Goal: Task Accomplishment & Management: Use online tool/utility

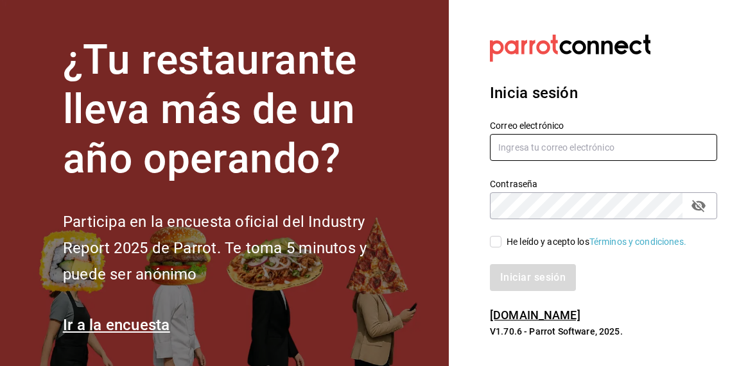
click at [541, 144] on input "text" at bounding box center [603, 147] width 227 height 27
paste input "[EMAIL_ADDRESS][DOMAIN_NAME]"
type input "[EMAIL_ADDRESS][DOMAIN_NAME]"
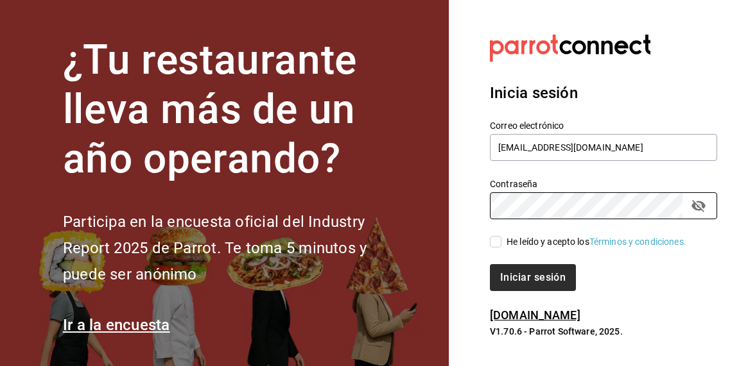
click at [493, 242] on input "He leído y acepto los Términos y condiciones." at bounding box center [496, 242] width 12 height 12
checkbox input "true"
click at [522, 273] on button "Iniciar sesión" at bounding box center [533, 277] width 87 height 27
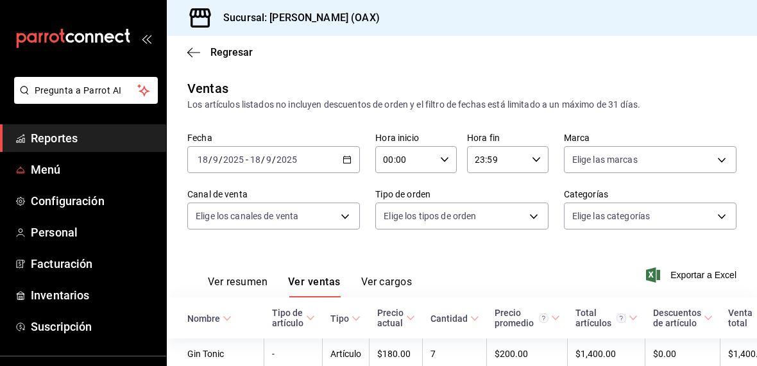
click at [53, 168] on span "Menú" at bounding box center [93, 169] width 125 height 17
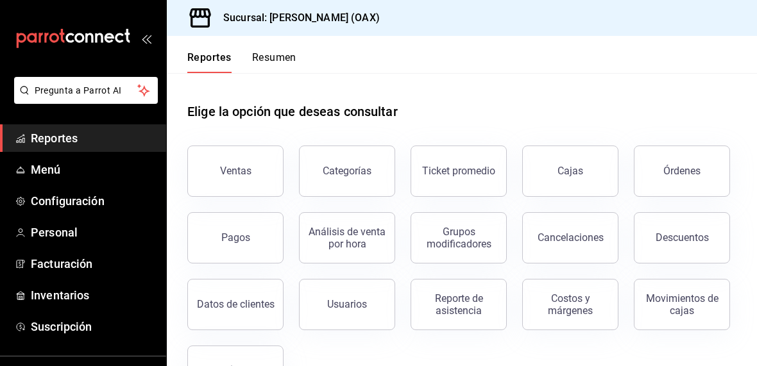
click at [75, 141] on span "Reportes" at bounding box center [93, 138] width 125 height 17
click at [664, 177] on div "Órdenes" at bounding box center [682, 171] width 37 height 12
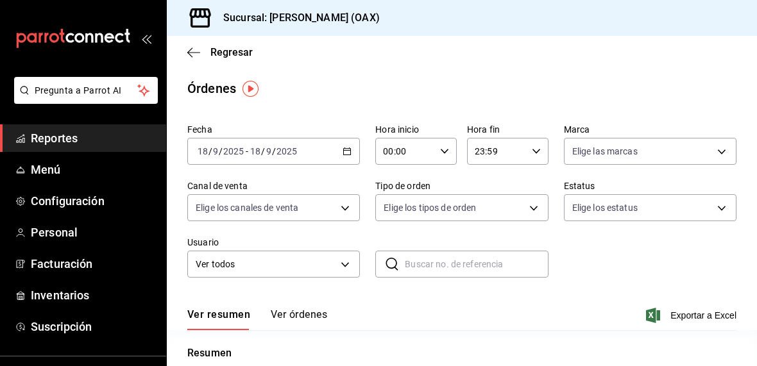
click at [65, 141] on span "Reportes" at bounding box center [93, 138] width 125 height 17
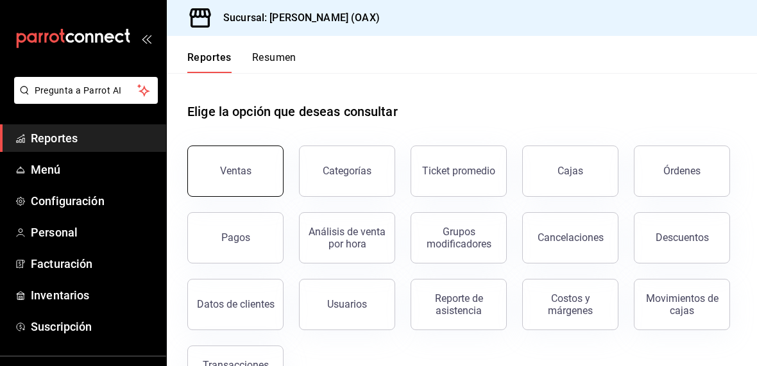
click at [241, 163] on button "Ventas" at bounding box center [235, 171] width 96 height 51
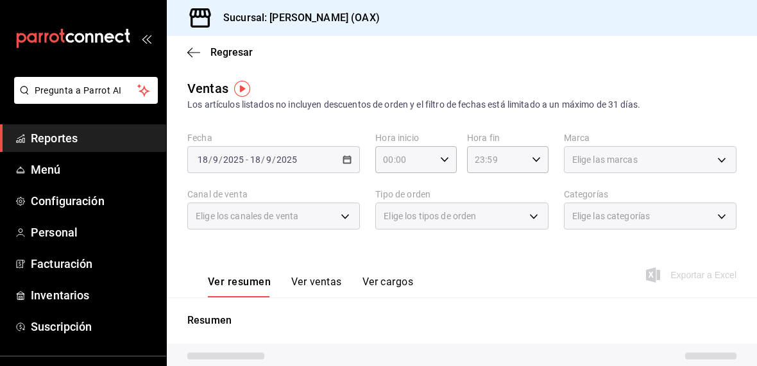
click at [333, 218] on div "Elige los canales de venta" at bounding box center [273, 216] width 173 height 27
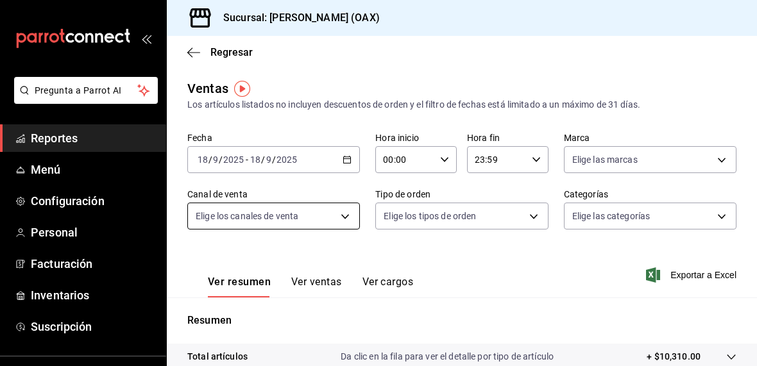
click at [338, 218] on body "Pregunta a Parrot AI Reportes Menú Configuración Personal Facturación Inventari…" at bounding box center [378, 183] width 757 height 366
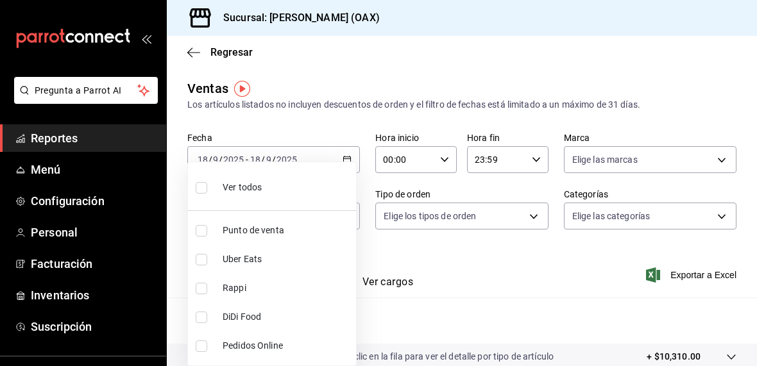
click at [350, 121] on div at bounding box center [378, 183] width 757 height 366
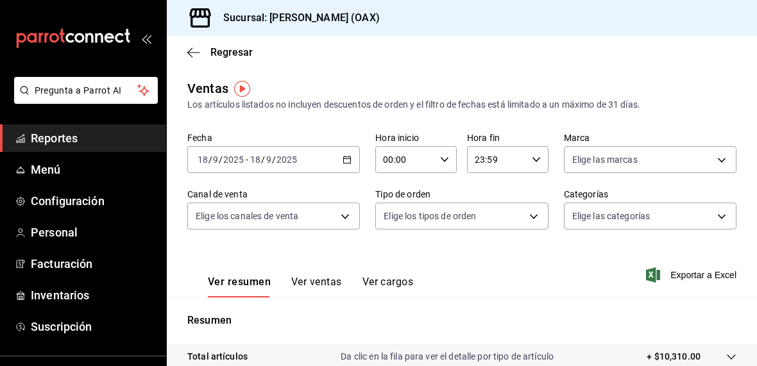
click at [36, 146] on span "Reportes" at bounding box center [93, 138] width 125 height 17
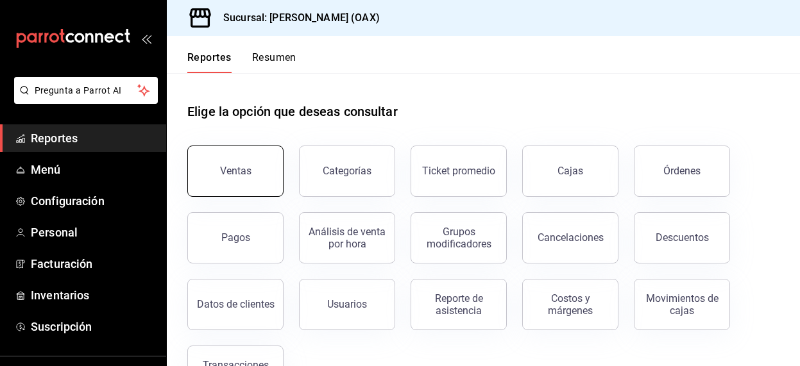
click at [244, 184] on button "Ventas" at bounding box center [235, 171] width 96 height 51
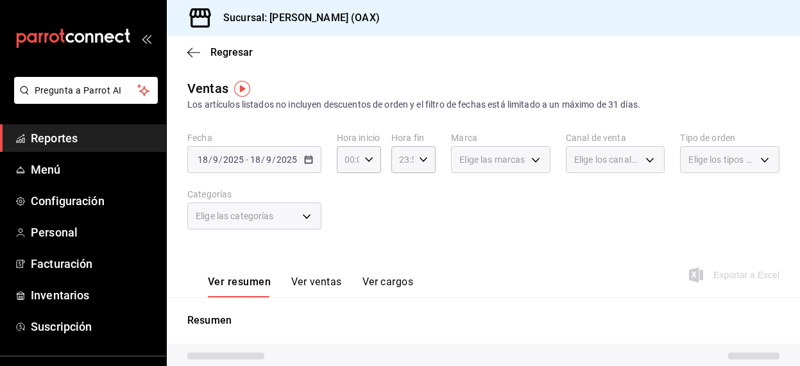
click at [313, 213] on div "Elige las categorías" at bounding box center [254, 216] width 134 height 27
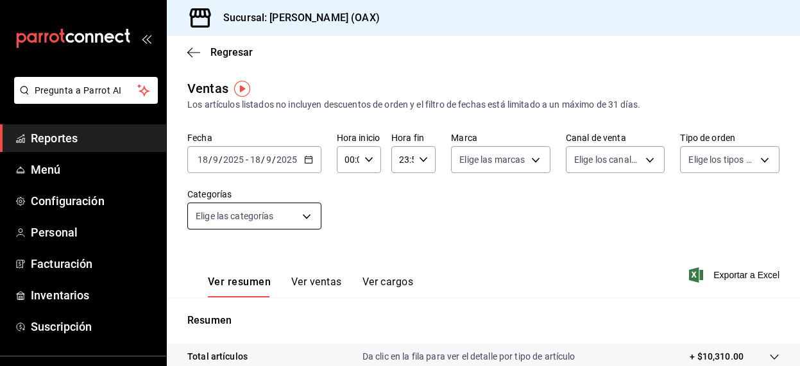
click at [309, 214] on body "Pregunta a Parrot AI Reportes Menú Configuración Personal Facturación Inventari…" at bounding box center [400, 183] width 800 height 366
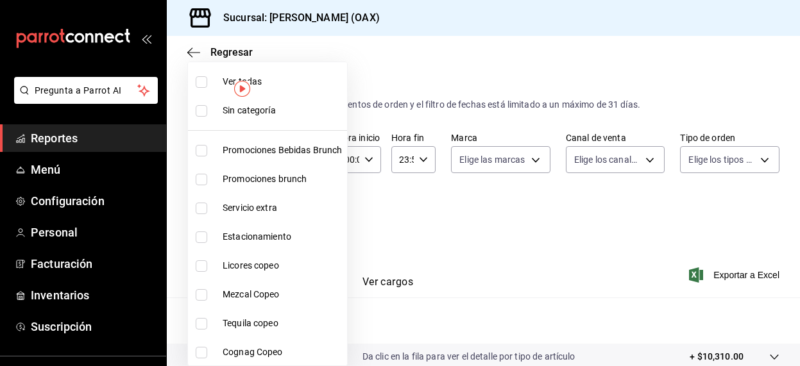
click at [272, 147] on span "Promociones Bebidas Brunch" at bounding box center [282, 150] width 119 height 13
type input "8ed44f33-4397-48eb-a10c-df725be60192"
checkbox input "true"
click at [255, 178] on span "Promociones brunch" at bounding box center [282, 179] width 119 height 13
type input "8ed44f33-4397-48eb-a10c-df725be60192,463459c9-37eb-4576-8402-f641077c2631"
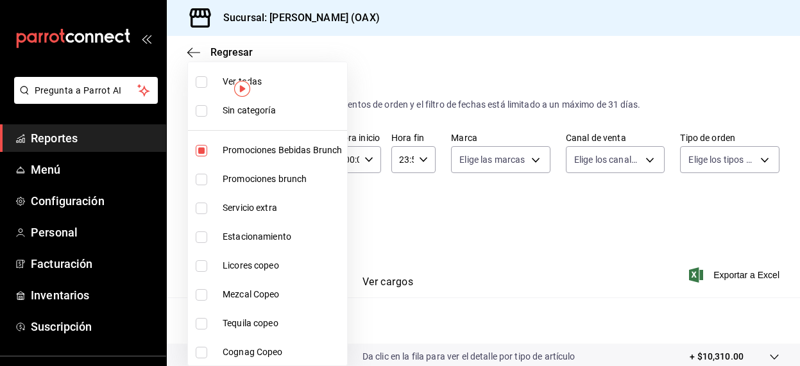
checkbox input "true"
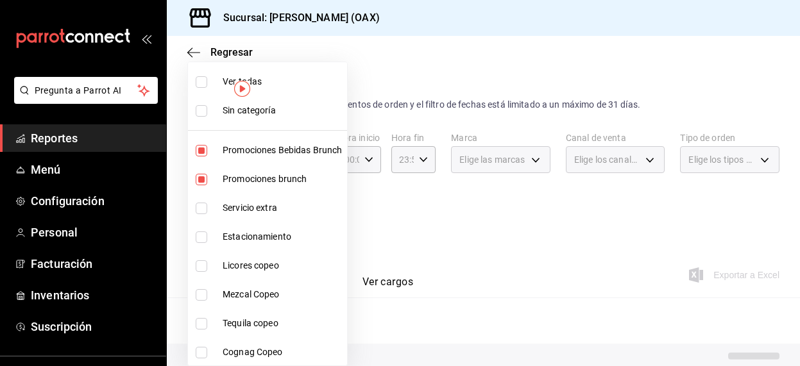
click at [253, 265] on span "Licores copeo" at bounding box center [282, 265] width 119 height 13
type input "8ed44f33-4397-48eb-a10c-df725be60192,463459c9-37eb-4576-8402-f641077c2631,53139…"
checkbox input "true"
click at [253, 292] on span "Mezcal Copeo" at bounding box center [282, 294] width 119 height 13
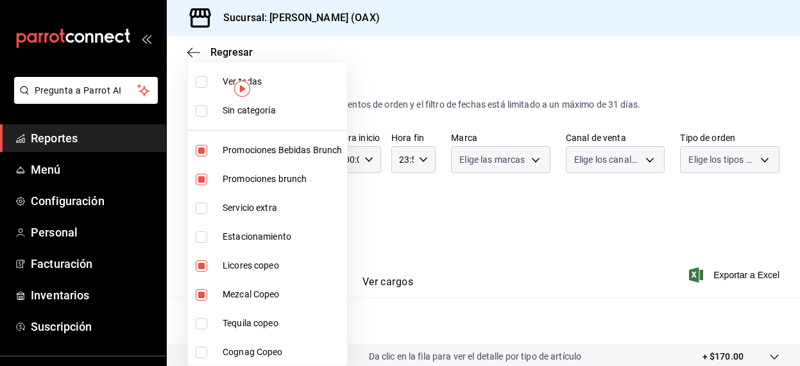
type input "8ed44f33-4397-48eb-a10c-df725be60192,463459c9-37eb-4576-8402-f641077c2631,53139…"
checkbox input "true"
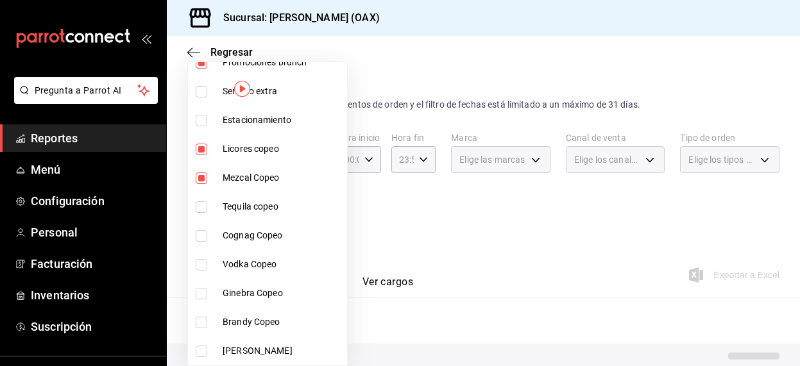
scroll to position [149, 0]
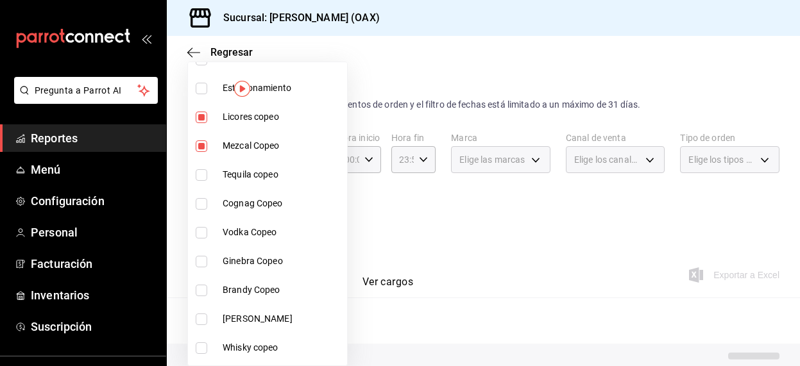
click at [244, 178] on span "Tequila copeo" at bounding box center [282, 174] width 119 height 13
type input "8ed44f33-4397-48eb-a10c-df725be60192,463459c9-37eb-4576-8402-f641077c2631,53139…"
checkbox input "true"
click at [243, 209] on span "Cognag Copeo" at bounding box center [282, 203] width 119 height 13
type input "8ed44f33-4397-48eb-a10c-df725be60192,463459c9-37eb-4576-8402-f641077c2631,53139…"
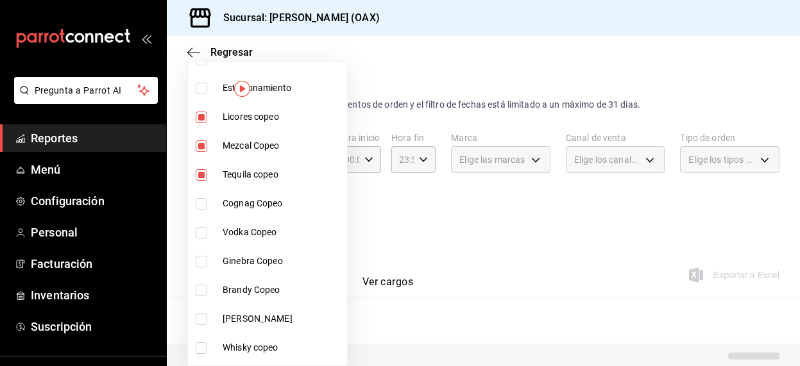
checkbox input "true"
click at [243, 231] on span "Vodka Copeo" at bounding box center [282, 232] width 119 height 13
type input "8ed44f33-4397-48eb-a10c-df725be60192,463459c9-37eb-4576-8402-f641077c2631,53139…"
checkbox input "true"
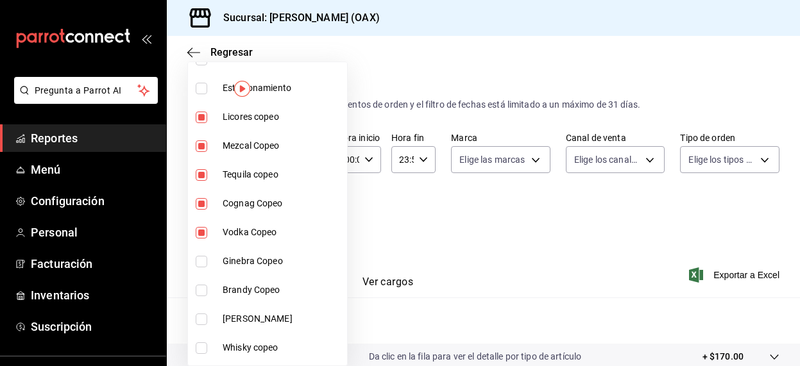
click at [245, 267] on span "Ginebra Copeo" at bounding box center [282, 261] width 119 height 13
type input "8ed44f33-4397-48eb-a10c-df725be60192,463459c9-37eb-4576-8402-f641077c2631,53139…"
checkbox input "true"
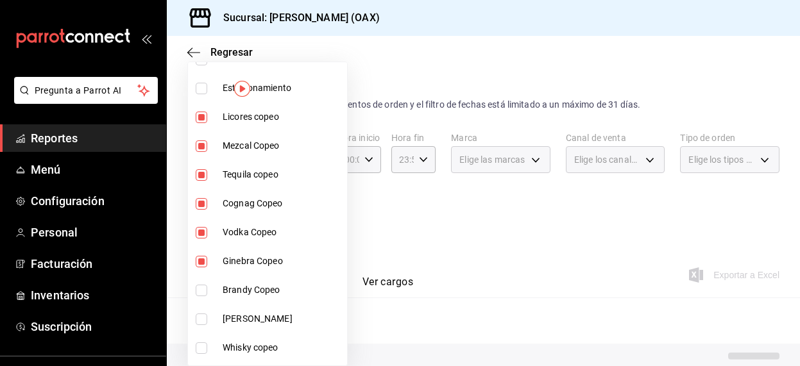
click at [248, 292] on span "Brandy Copeo" at bounding box center [282, 290] width 119 height 13
type input "8ed44f33-4397-48eb-a10c-df725be60192,463459c9-37eb-4576-8402-f641077c2631,53139…"
checkbox input "true"
click at [241, 324] on span "[PERSON_NAME]" at bounding box center [282, 319] width 119 height 13
type input "8ed44f33-4397-48eb-a10c-df725be60192,463459c9-37eb-4576-8402-f641077c2631,53139…"
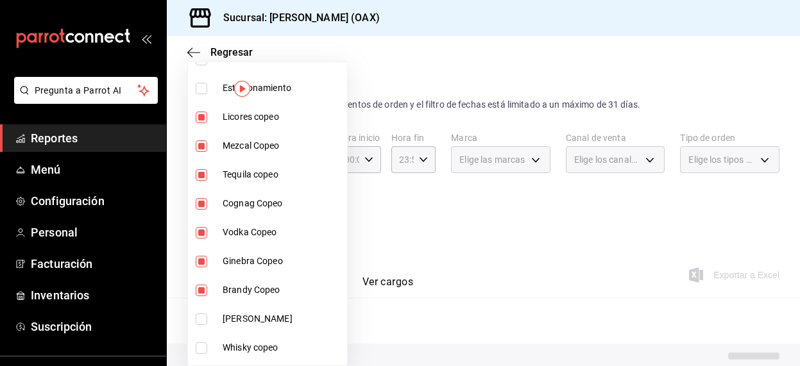
checkbox input "true"
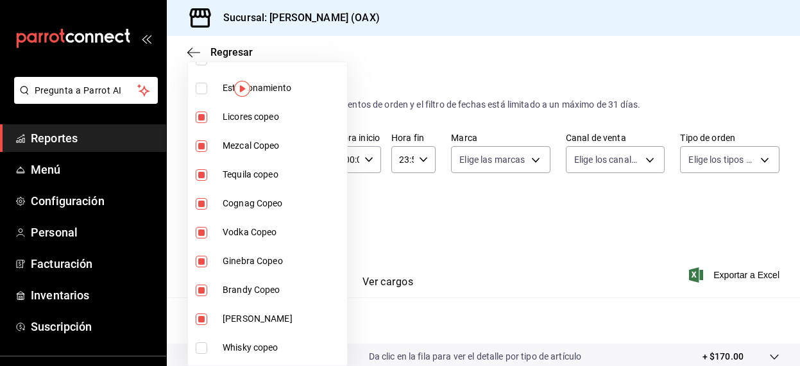
click at [244, 350] on span "Whisky copeo" at bounding box center [282, 347] width 119 height 13
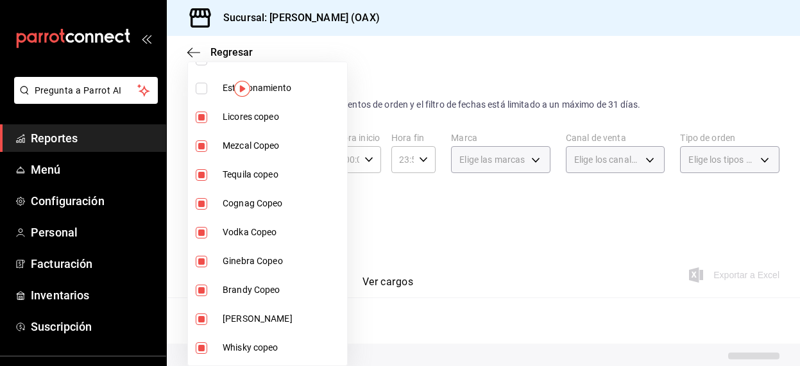
type input "8ed44f33-4397-48eb-a10c-df725be60192,463459c9-37eb-4576-8402-f641077c2631,53139…"
checkbox input "true"
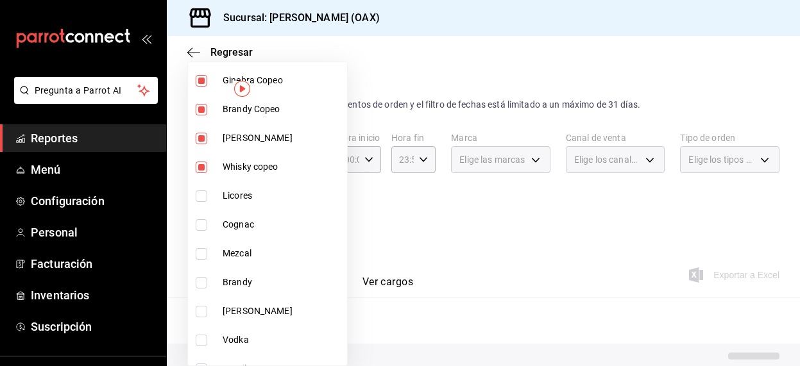
scroll to position [346, 0]
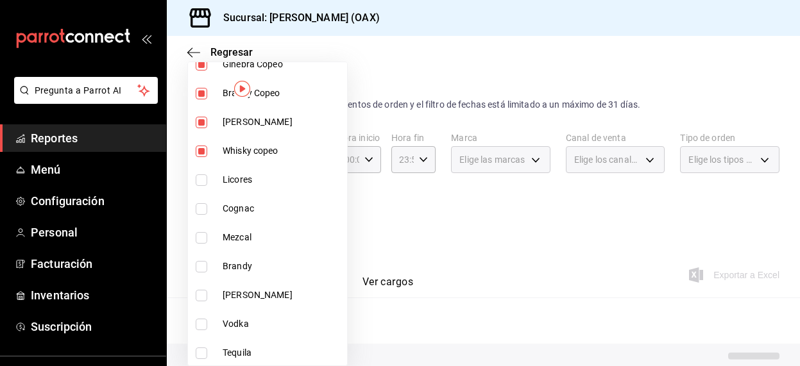
click at [262, 178] on span "Licores" at bounding box center [282, 179] width 119 height 13
click at [244, 210] on span "Cognac" at bounding box center [282, 208] width 119 height 13
type input "8ed44f33-4397-48eb-a10c-df725be60192,463459c9-37eb-4576-8402-f641077c2631,53139…"
checkbox input "true"
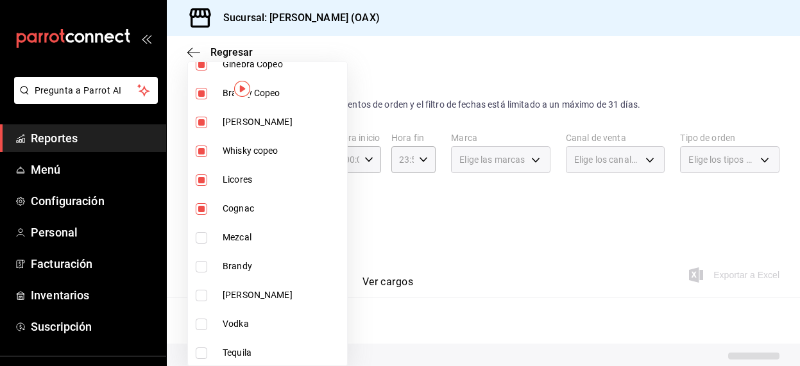
click at [243, 241] on span "Mezcal" at bounding box center [282, 237] width 119 height 13
click at [243, 260] on span "Brandy" at bounding box center [282, 266] width 119 height 13
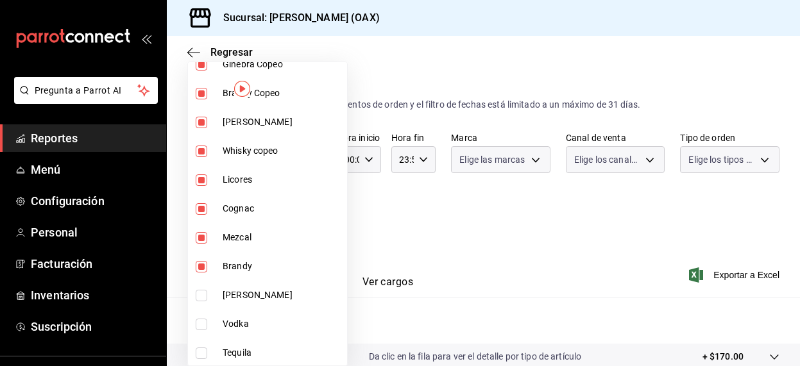
type input "8ed44f33-4397-48eb-a10c-df725be60192,463459c9-37eb-4576-8402-f641077c2631,53139…"
checkbox input "true"
click at [238, 294] on span "[PERSON_NAME]" at bounding box center [282, 295] width 119 height 13
click at [239, 323] on span "Vodka" at bounding box center [282, 324] width 119 height 13
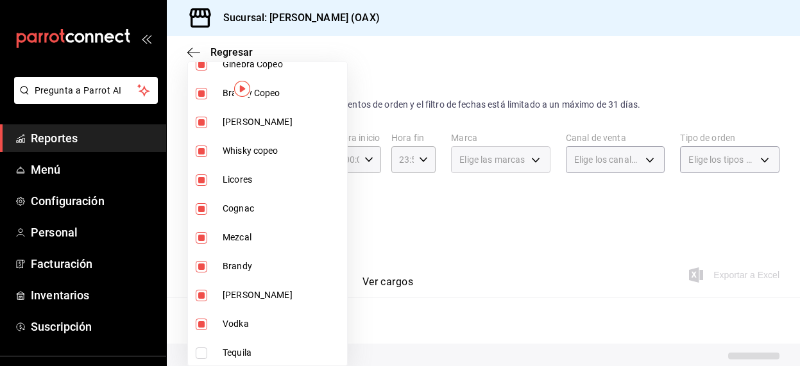
type input "8ed44f33-4397-48eb-a10c-df725be60192,463459c9-37eb-4576-8402-f641077c2631,53139…"
checkbox input "true"
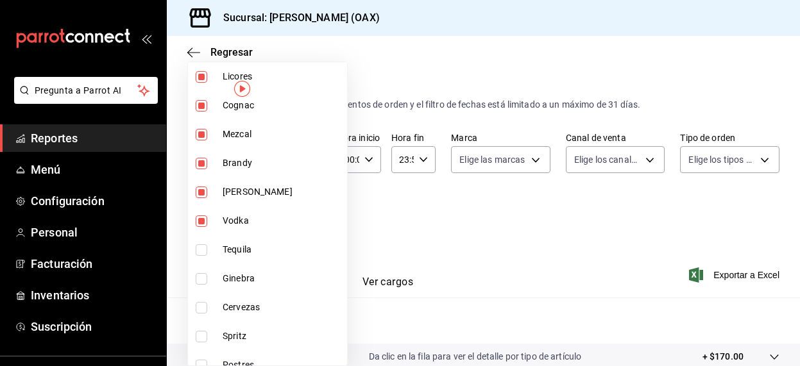
scroll to position [484, 0]
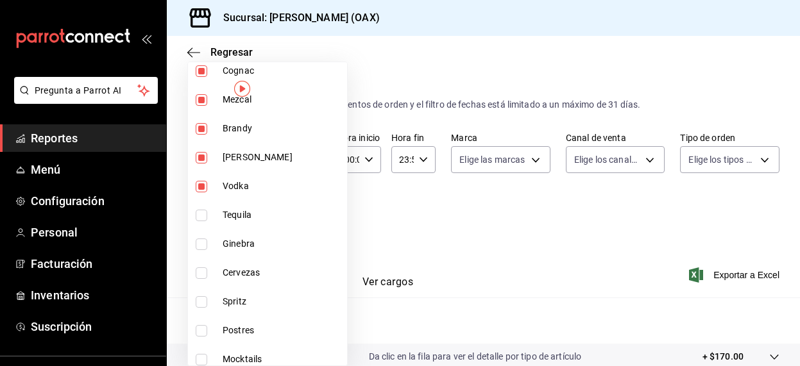
click at [244, 221] on span "Tequila" at bounding box center [282, 215] width 119 height 13
type input "8ed44f33-4397-48eb-a10c-df725be60192,463459c9-37eb-4576-8402-f641077c2631,53139…"
checkbox input "true"
click at [259, 237] on span "Ginebra" at bounding box center [282, 243] width 119 height 13
type input "8ed44f33-4397-48eb-a10c-df725be60192,463459c9-37eb-4576-8402-f641077c2631,53139…"
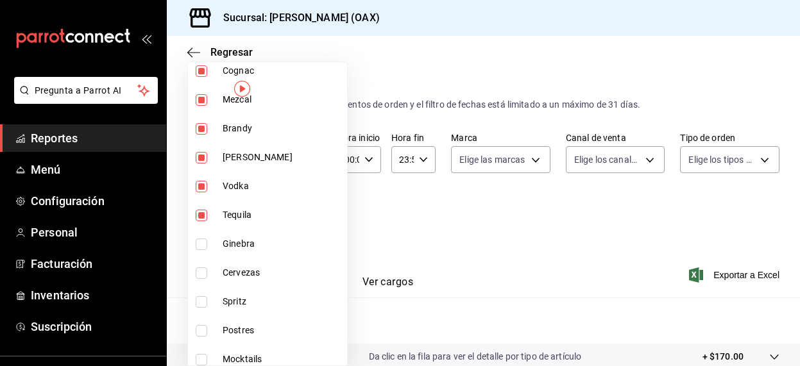
checkbox input "true"
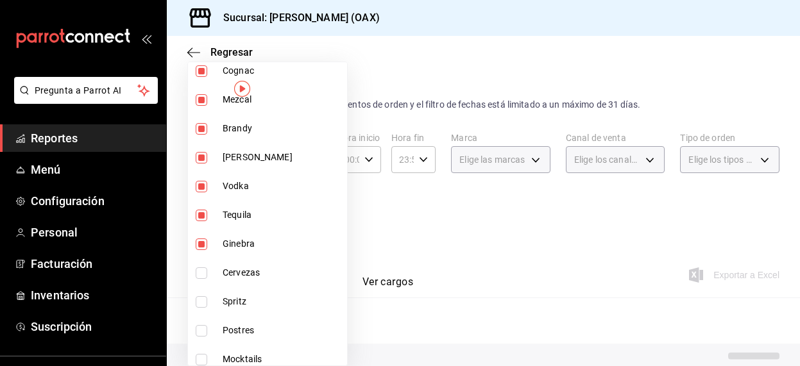
click at [252, 268] on span "Cervezas" at bounding box center [282, 272] width 119 height 13
drag, startPoint x: 244, startPoint y: 308, endPoint x: 271, endPoint y: 300, distance: 28.0
click at [244, 308] on span "Spritz" at bounding box center [282, 301] width 119 height 13
type input "8ed44f33-4397-48eb-a10c-df725be60192,463459c9-37eb-4576-8402-f641077c2631,53139…"
checkbox input "true"
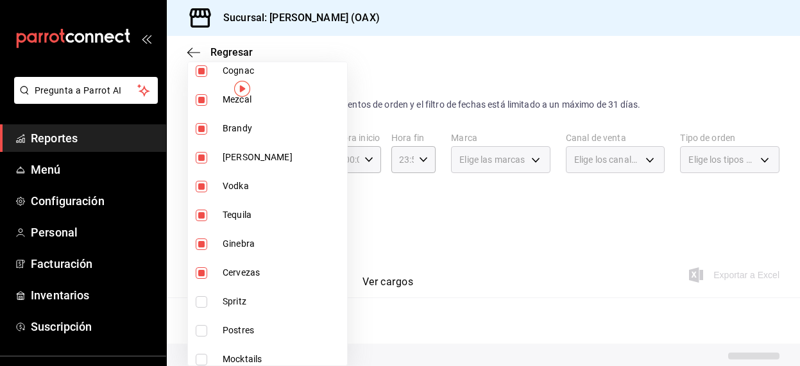
checkbox input "true"
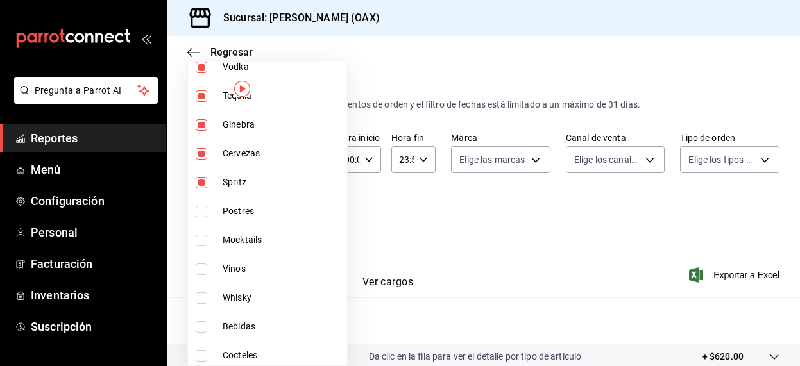
scroll to position [612, 0]
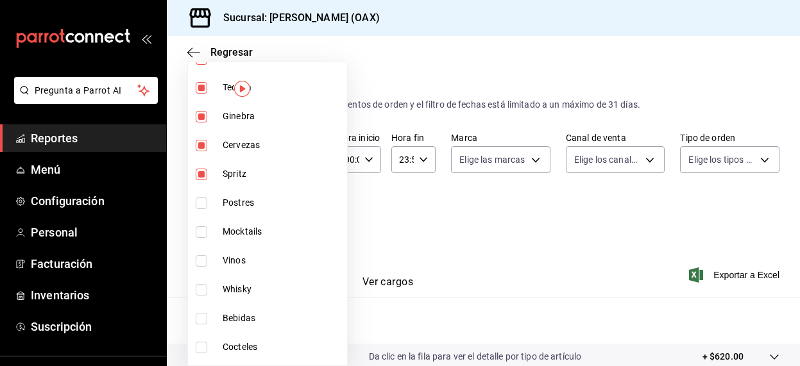
click at [252, 228] on span "Mocktails" at bounding box center [282, 231] width 119 height 13
type input "8ed44f33-4397-48eb-a10c-df725be60192,463459c9-37eb-4576-8402-f641077c2631,53139…"
checkbox input "true"
click at [235, 255] on span "Vinos" at bounding box center [282, 260] width 119 height 13
type input "8ed44f33-4397-48eb-a10c-df725be60192,463459c9-37eb-4576-8402-f641077c2631,53139…"
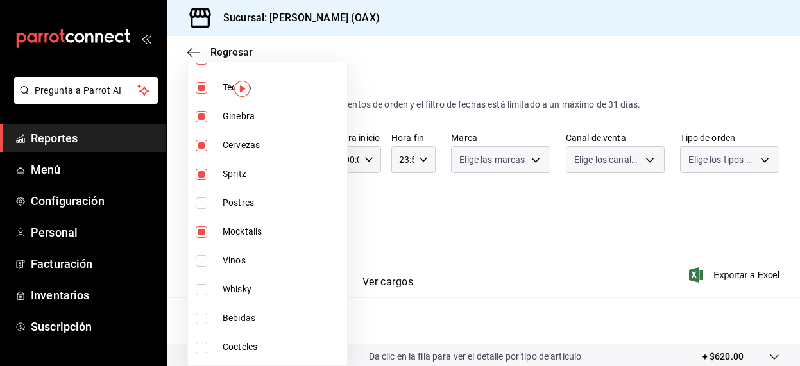
checkbox input "true"
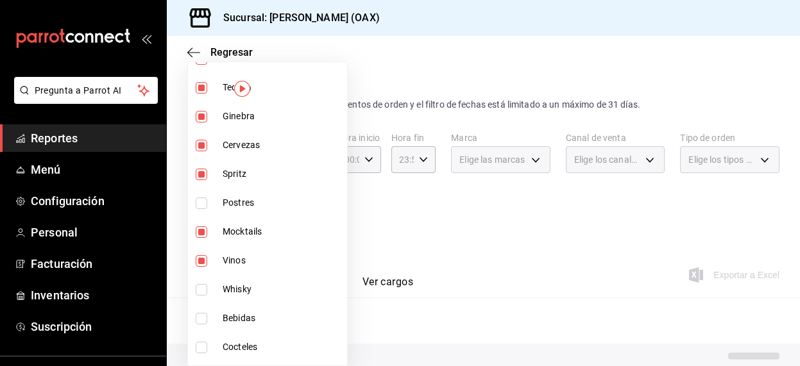
click at [244, 284] on span "Whisky" at bounding box center [282, 289] width 119 height 13
type input "8ed44f33-4397-48eb-a10c-df725be60192,463459c9-37eb-4576-8402-f641077c2631,53139…"
checkbox input "true"
click at [254, 311] on li "Bebidas" at bounding box center [267, 318] width 159 height 29
type input "8ed44f33-4397-48eb-a10c-df725be60192,463459c9-37eb-4576-8402-f641077c2631,53139…"
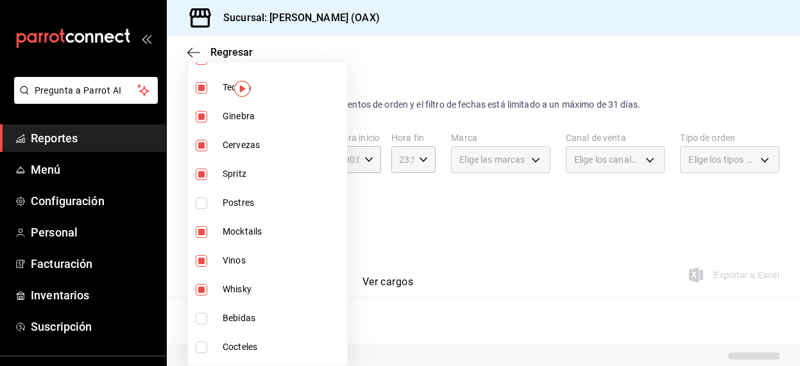
checkbox input "true"
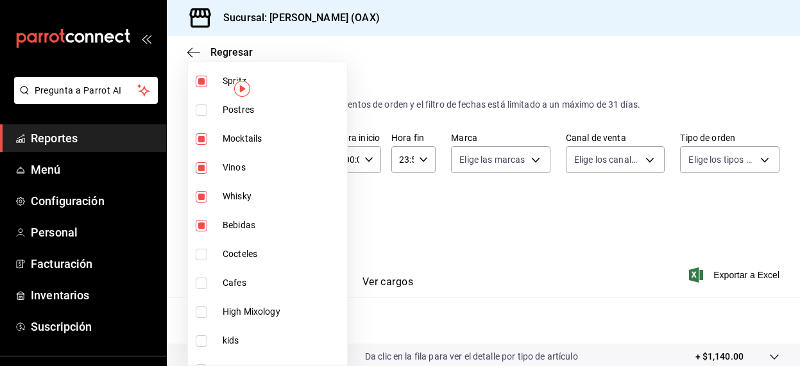
scroll to position [715, 0]
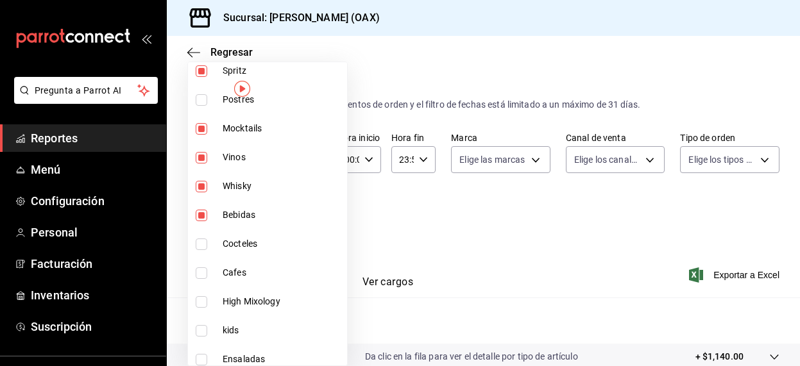
drag, startPoint x: 242, startPoint y: 241, endPoint x: 239, endPoint y: 264, distance: 23.3
click at [242, 241] on span "Cocteles" at bounding box center [282, 243] width 119 height 13
type input "8ed44f33-4397-48eb-a10c-df725be60192,463459c9-37eb-4576-8402-f641077c2631,53139…"
checkbox input "true"
click at [239, 264] on li "Cafes" at bounding box center [267, 273] width 159 height 29
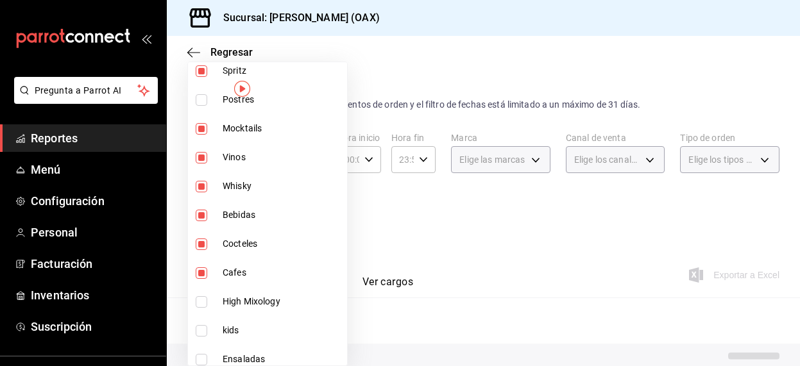
type input "8ed44f33-4397-48eb-a10c-df725be60192,463459c9-37eb-4576-8402-f641077c2631,53139…"
checkbox input "true"
click at [236, 298] on span "High Mixology" at bounding box center [282, 301] width 119 height 13
type input "8ed44f33-4397-48eb-a10c-df725be60192,463459c9-37eb-4576-8402-f641077c2631,53139…"
checkbox input "true"
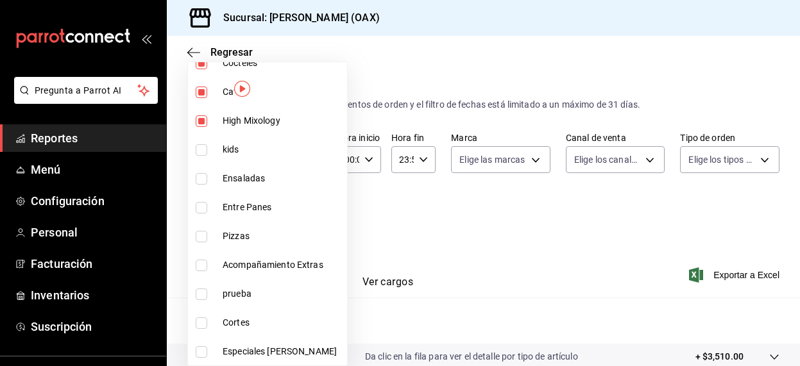
scroll to position [954, 0]
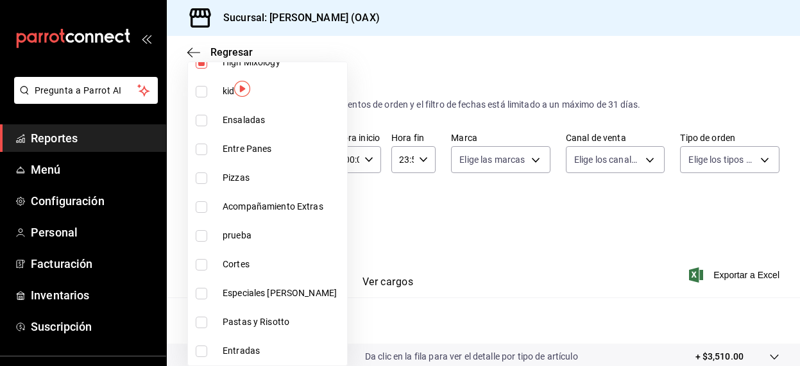
click at [535, 238] on div at bounding box center [400, 183] width 800 height 366
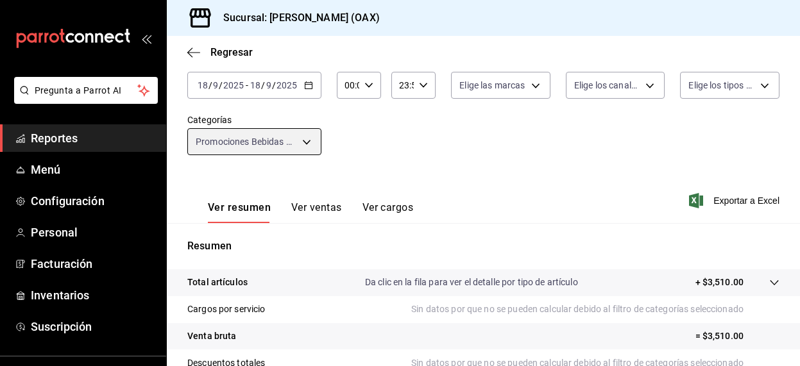
scroll to position [75, 0]
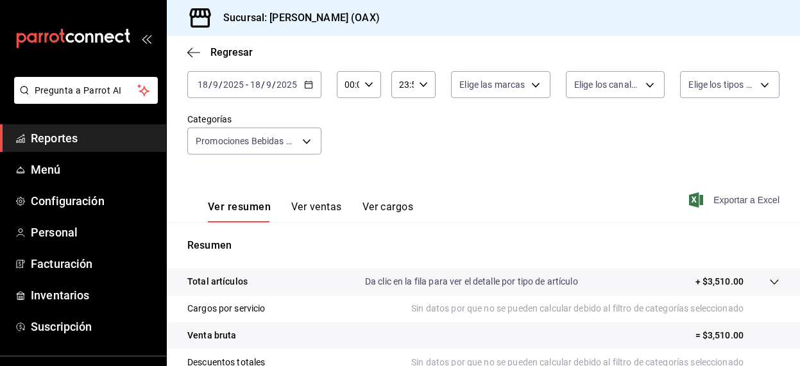
click at [713, 200] on span "Exportar a Excel" at bounding box center [736, 200] width 88 height 15
